Goal: Navigation & Orientation: Go to known website

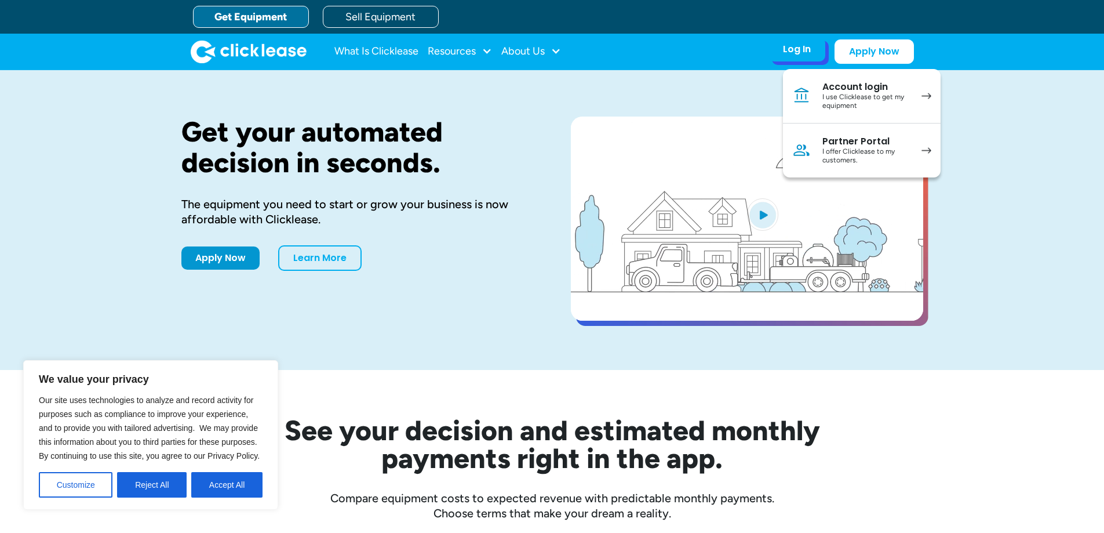
click at [862, 102] on div "I use Clicklease to get my equipment" at bounding box center [866, 102] width 88 height 18
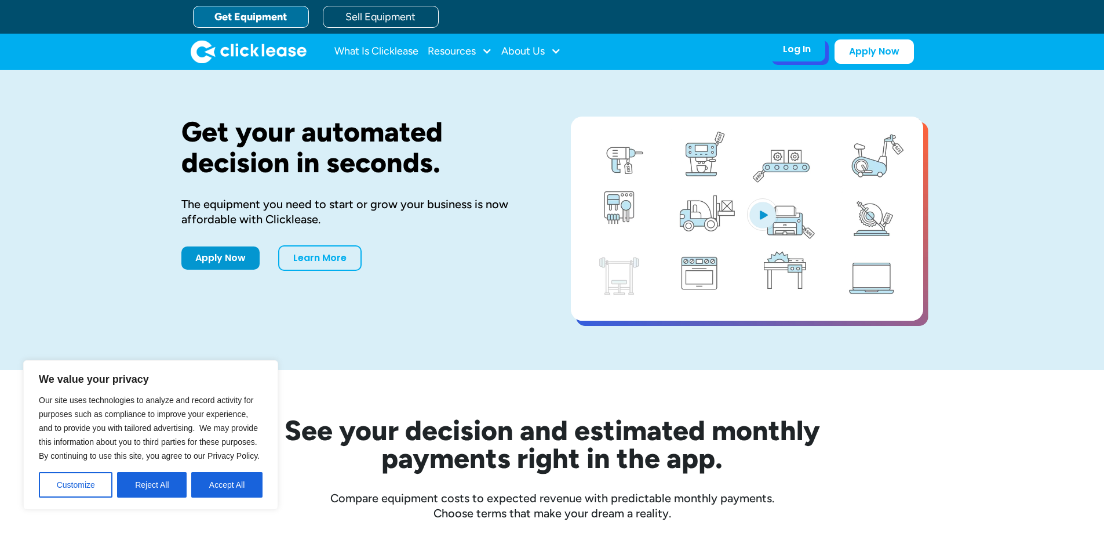
click at [798, 60] on div "Log In Account login I use Clicklease to get my equipment Partner Portal I offe…" at bounding box center [797, 49] width 57 height 24
